Goal: Go to known website: Go to known website

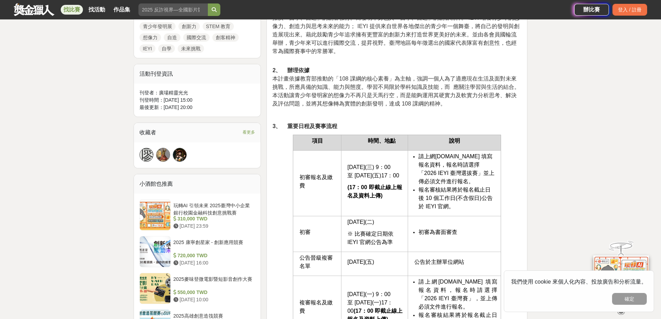
scroll to position [416, 0]
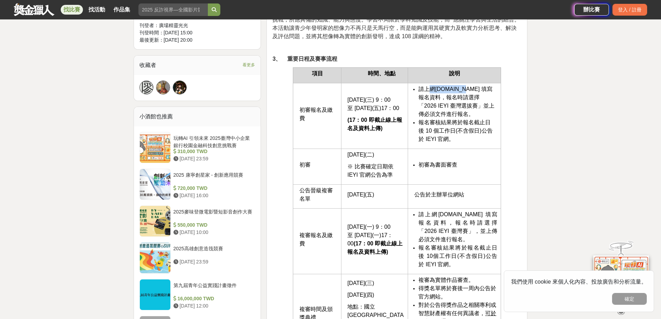
drag, startPoint x: 430, startPoint y: 131, endPoint x: 461, endPoint y: 131, distance: 31.2
click at [461, 118] on li "請上網 www.teyi.org 填寫報名資料 ，報名時請選擇「2026 IEYI 臺灣選拔賽」並上傳必須文件進行報名。" at bounding box center [457, 101] width 79 height 33
click at [468, 100] on span "www.teyi.org 填寫報名資料" at bounding box center [455, 93] width 74 height 14
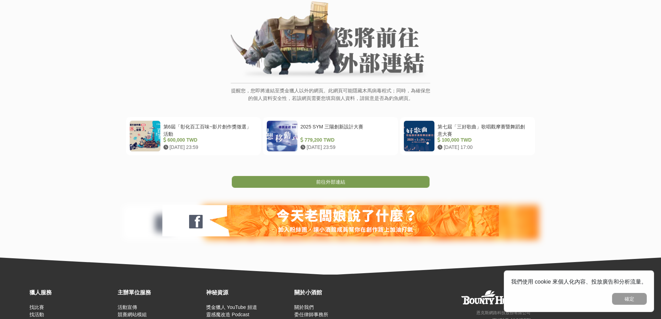
scroll to position [132, 0]
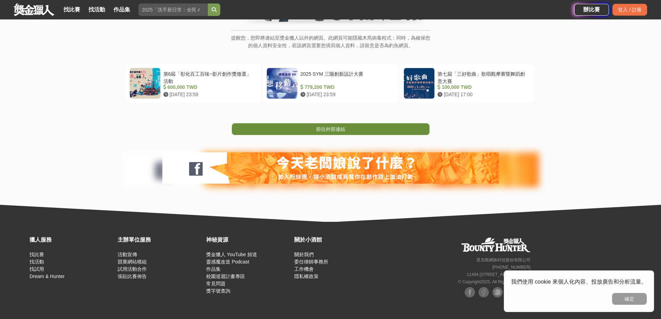
click at [332, 128] on span "前往外部連結" at bounding box center [330, 129] width 29 height 6
